Goal: Navigation & Orientation: Find specific page/section

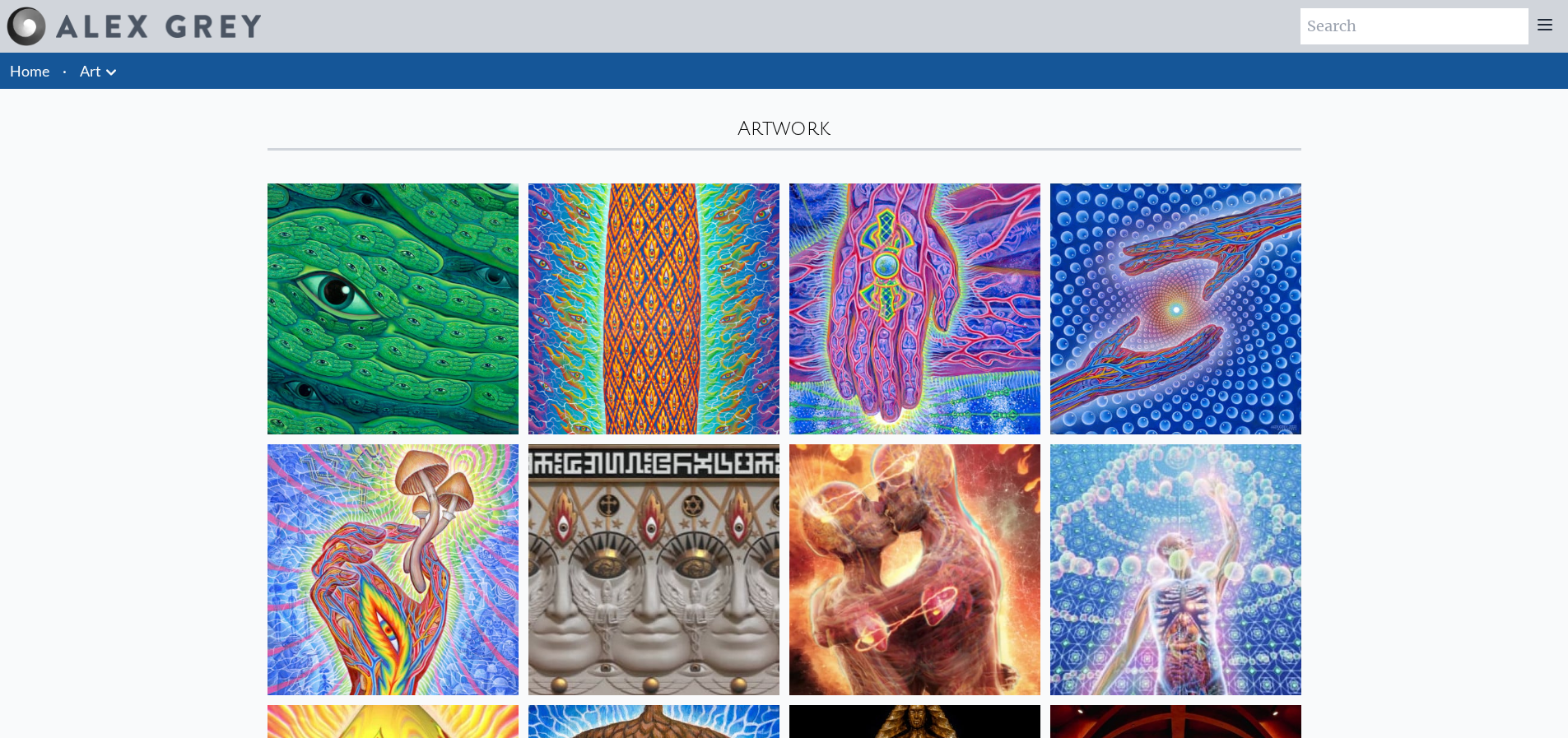
click at [44, 72] on link "Home" at bounding box center [30, 70] width 40 height 18
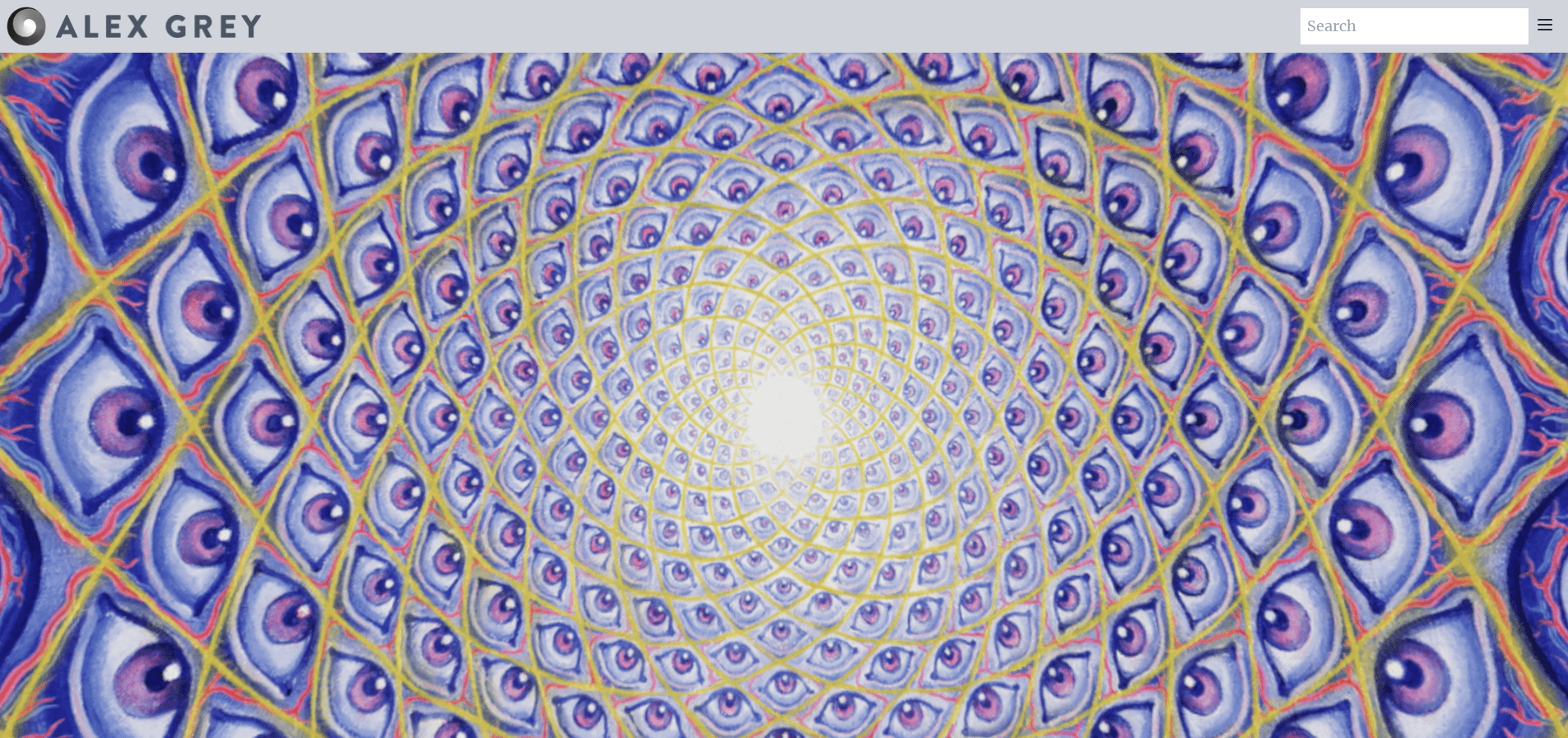
click at [1542, 23] on icon at bounding box center [1545, 24] width 20 height 20
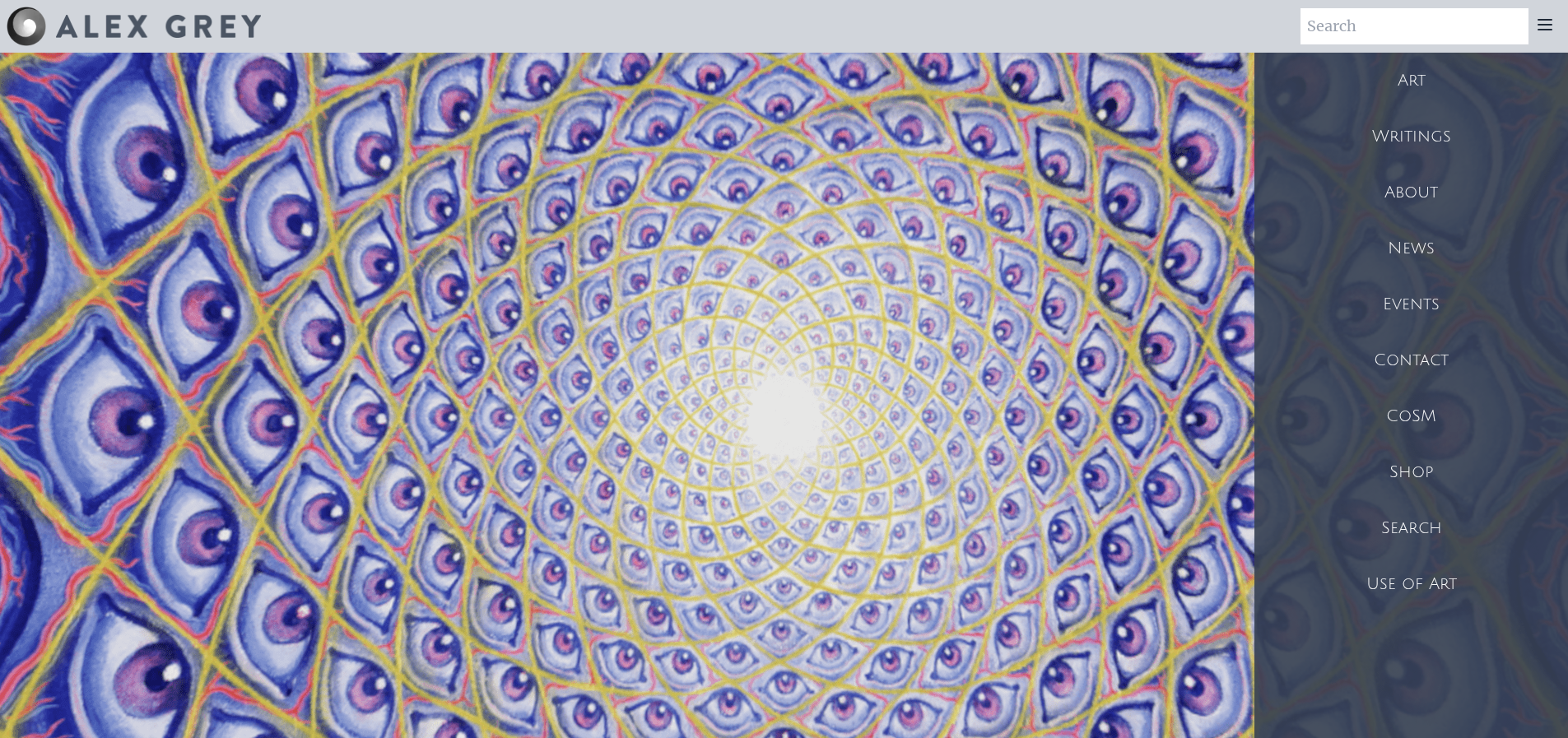
click at [1426, 414] on div "CoSM" at bounding box center [1411, 417] width 314 height 56
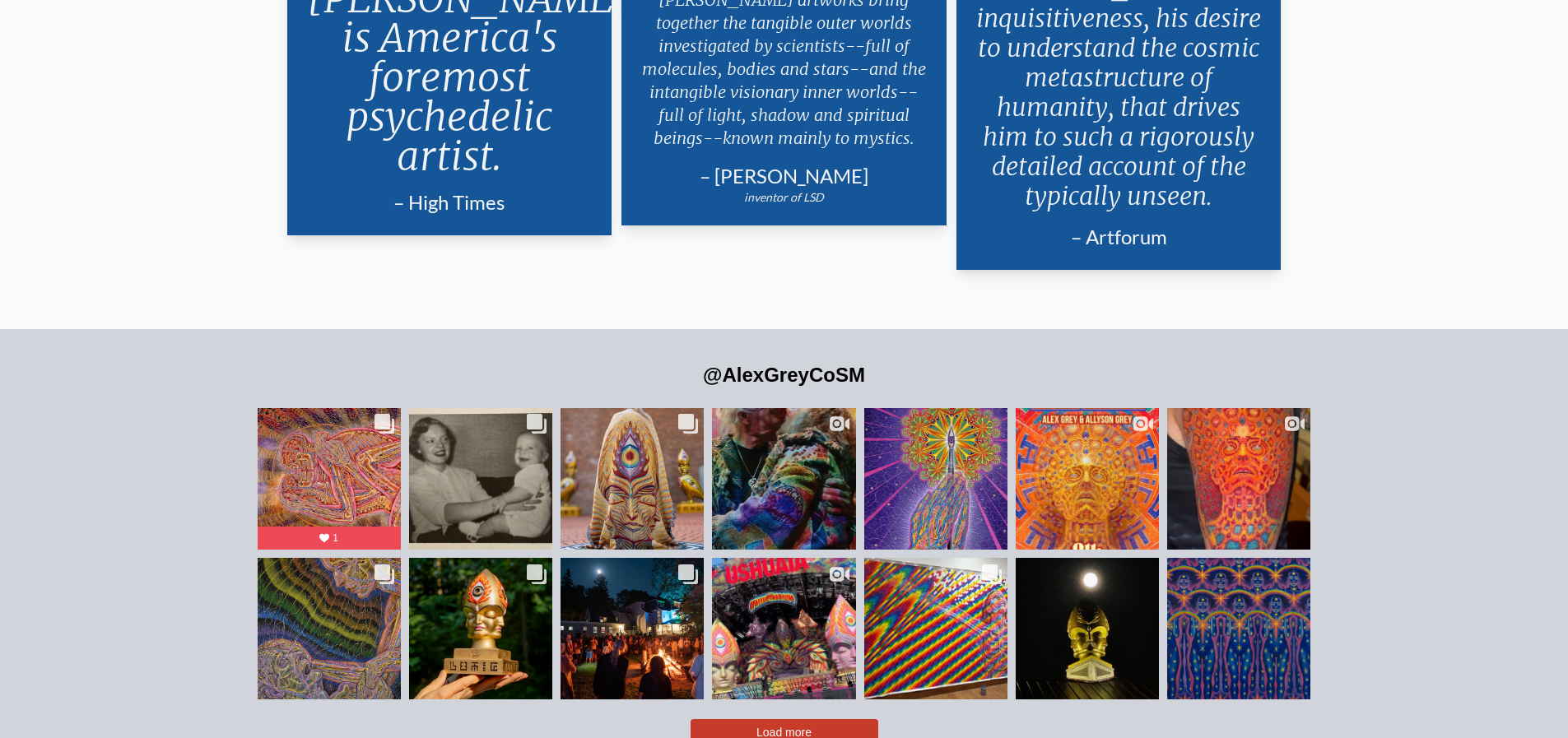
scroll to position [3538, 0]
